Goal: Task Accomplishment & Management: Complete application form

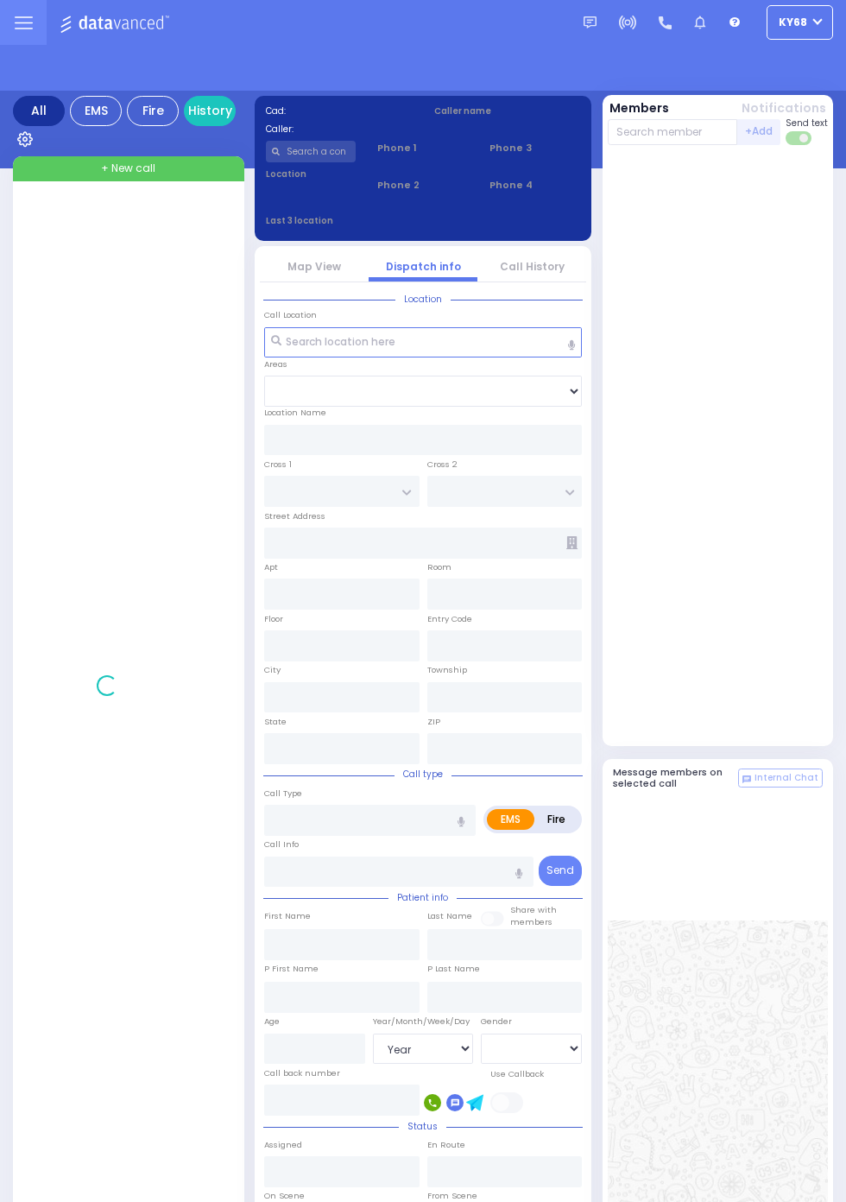
select select "Year"
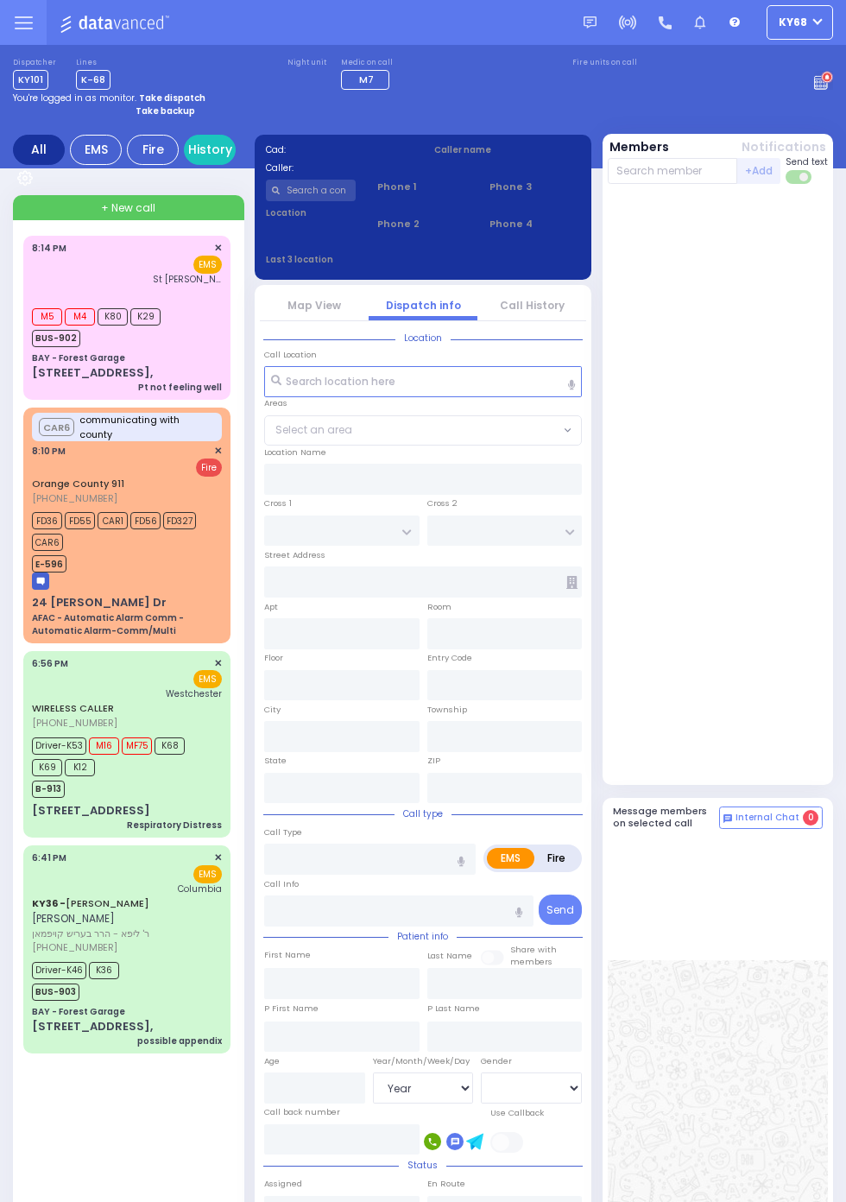
click at [180, 92] on strong "Take dispatch" at bounding box center [172, 97] width 66 height 13
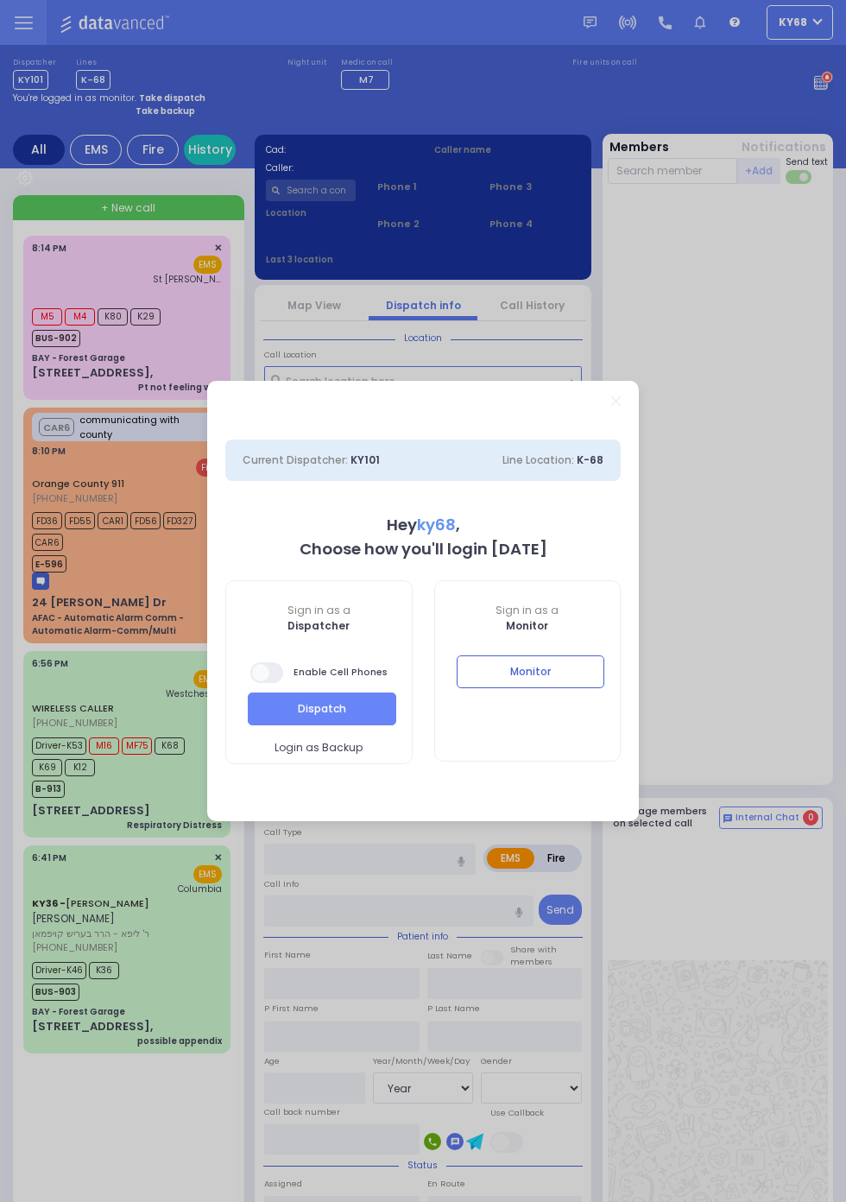
select select "12"
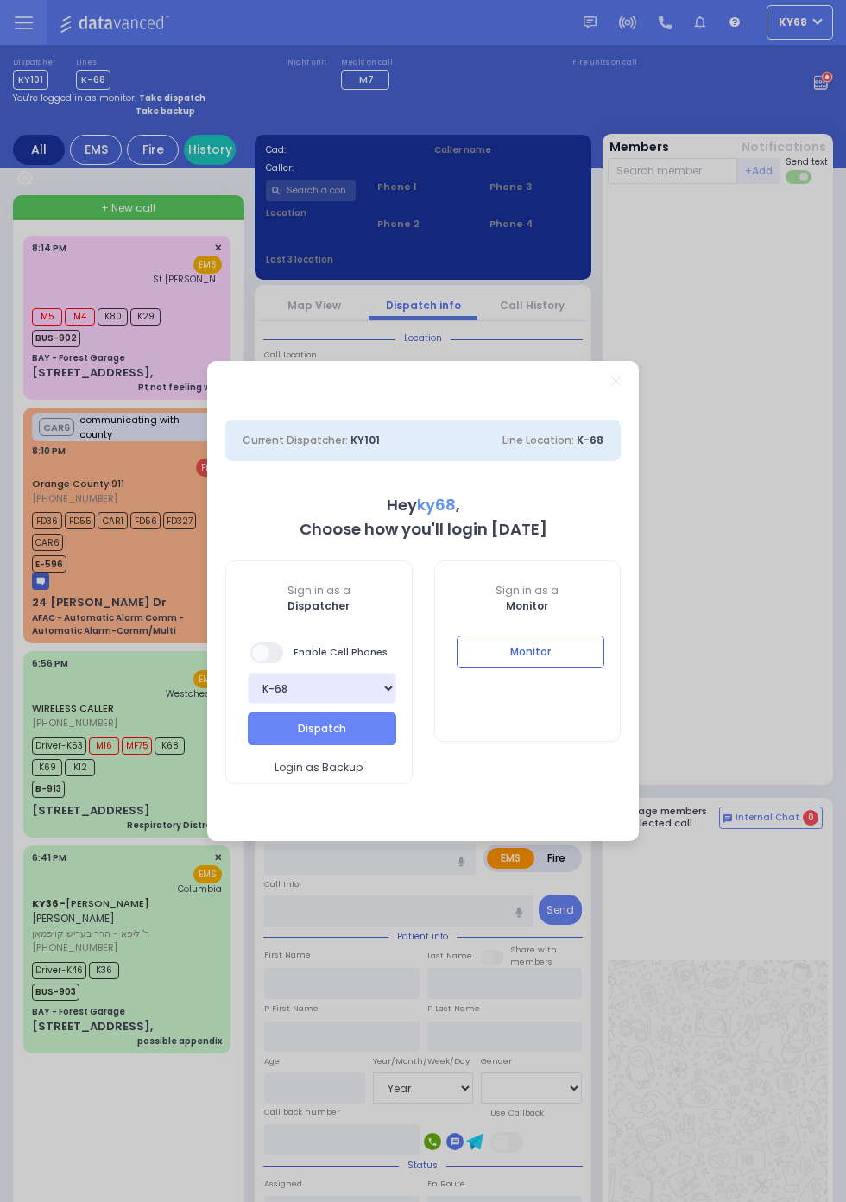
click at [276, 650] on span at bounding box center [267, 652] width 35 height 21
click at [375, 726] on button "Dispatch" at bounding box center [322, 728] width 148 height 33
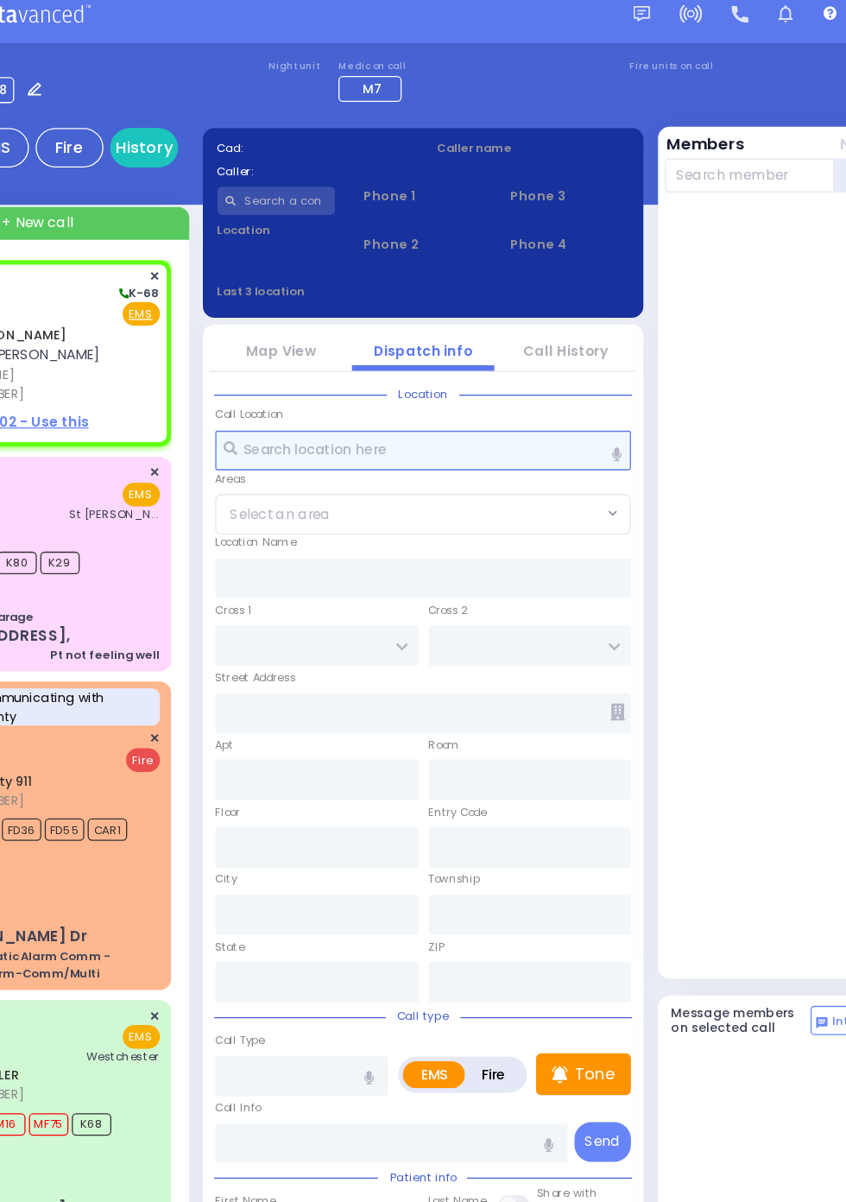
select select
radio input "true"
type input "[PERSON_NAME]"
select select
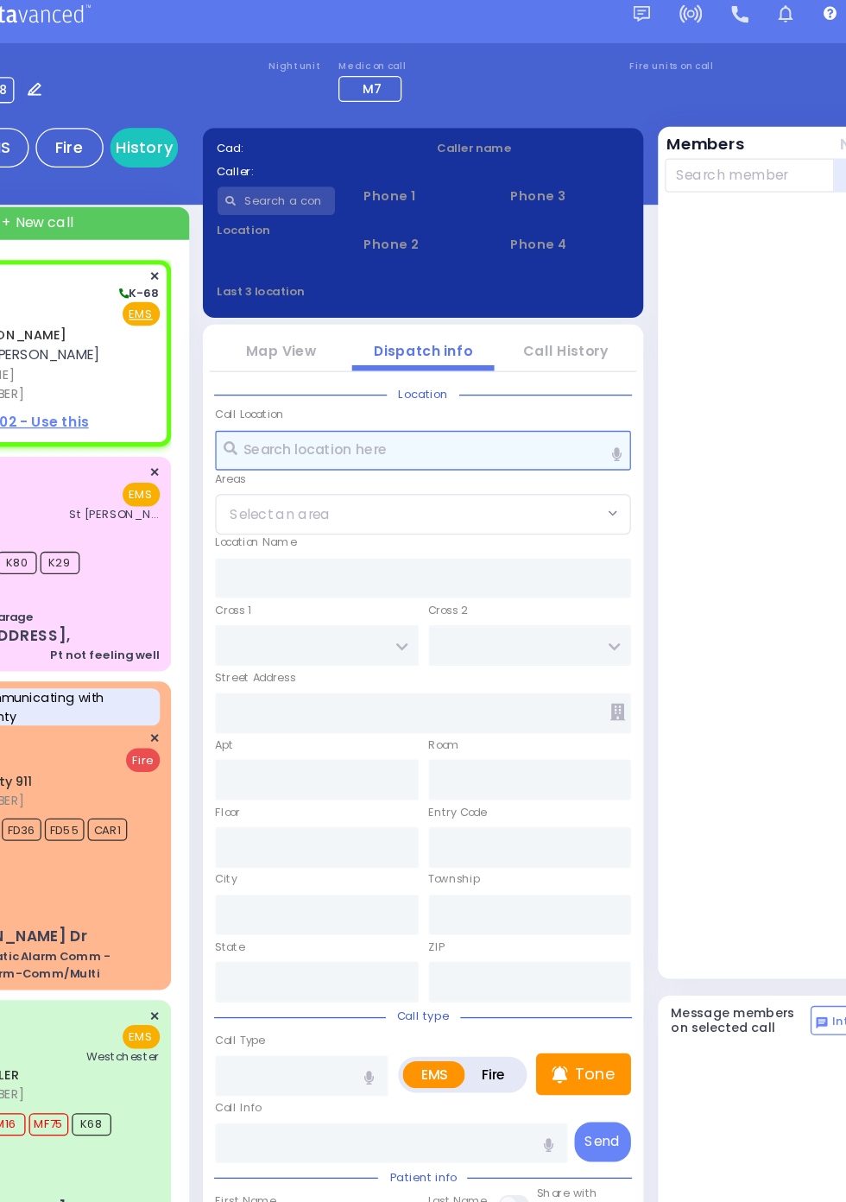
type input "20:22"
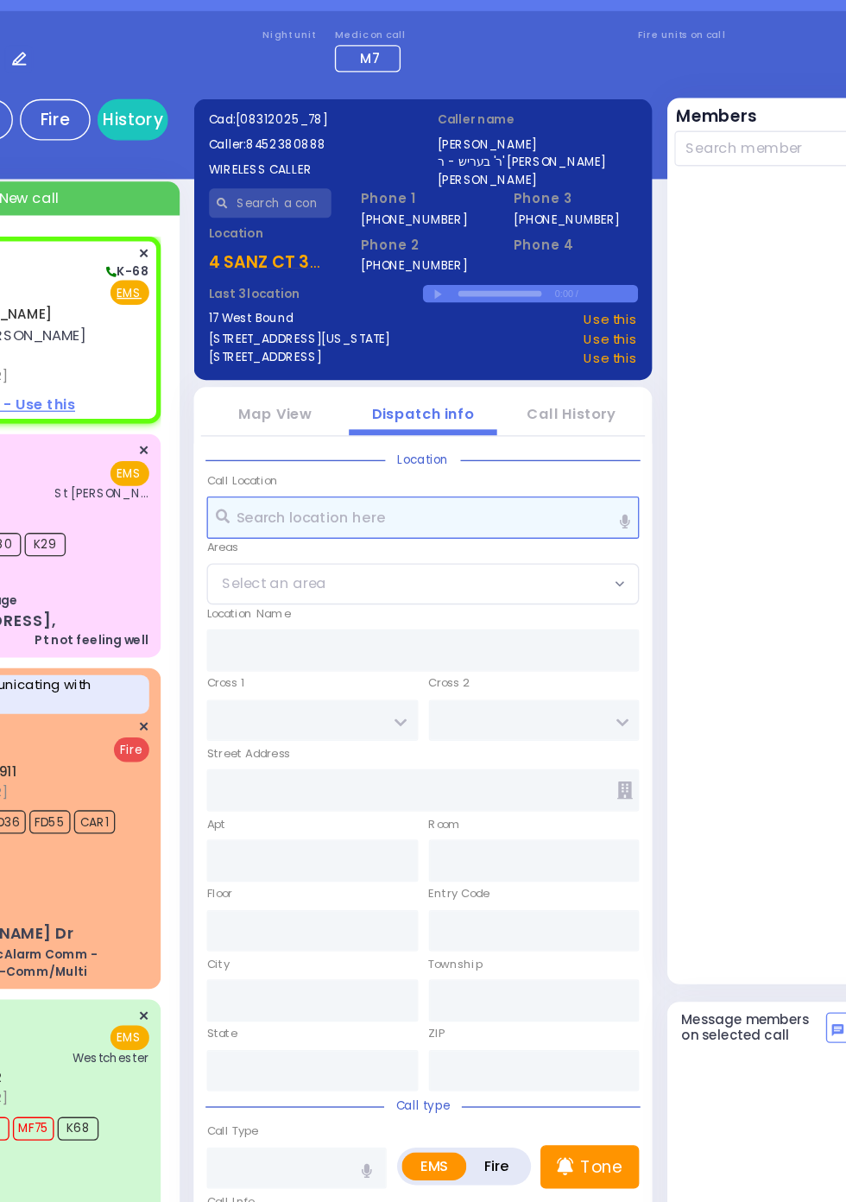
select select
radio input "true"
select select
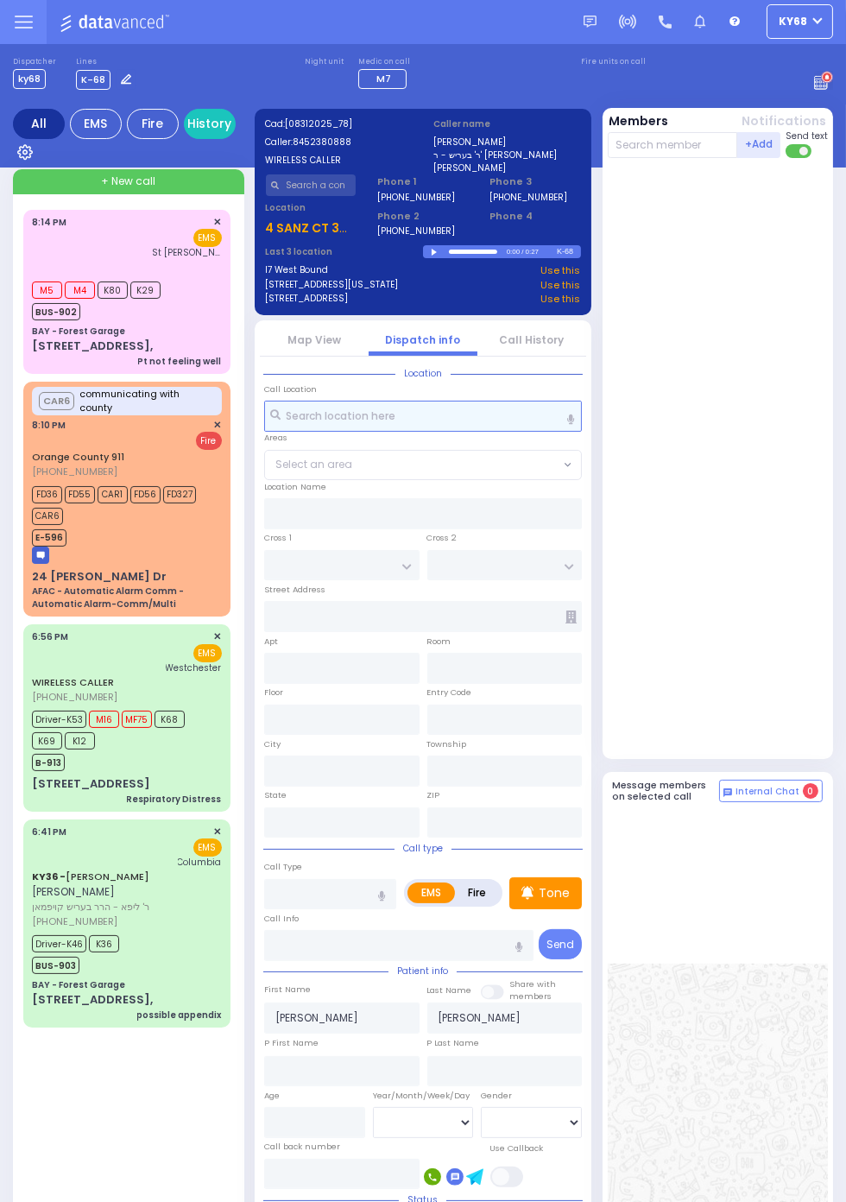
scroll to position [10, 0]
